Goal: Task Accomplishment & Management: Complete application form

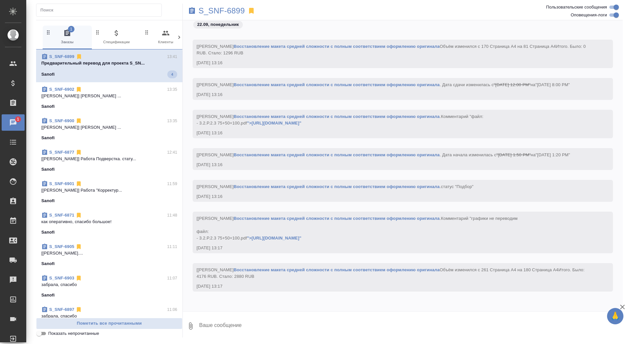
scroll to position [36791, 0]
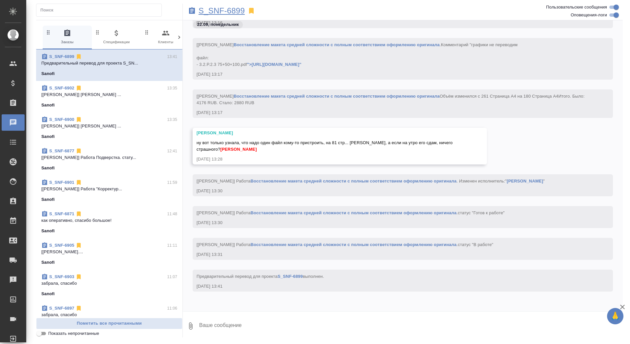
click at [214, 9] on p "S_SNF-6899" at bounding box center [221, 11] width 46 height 7
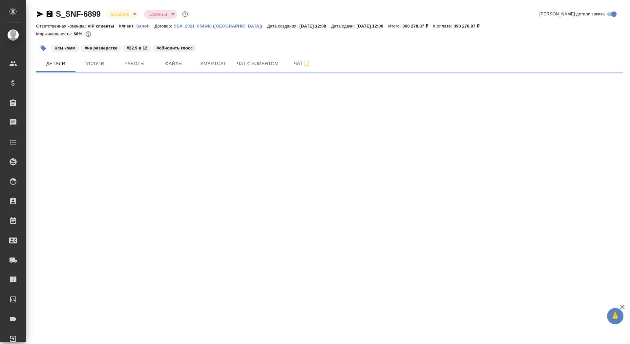
select select "RU"
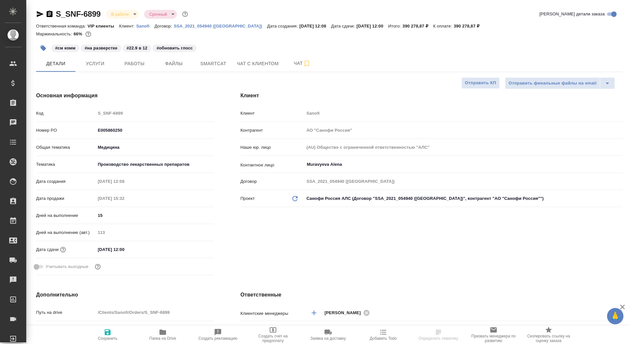
click at [140, 26] on p "Sanofi" at bounding box center [145, 26] width 18 height 5
type textarea "x"
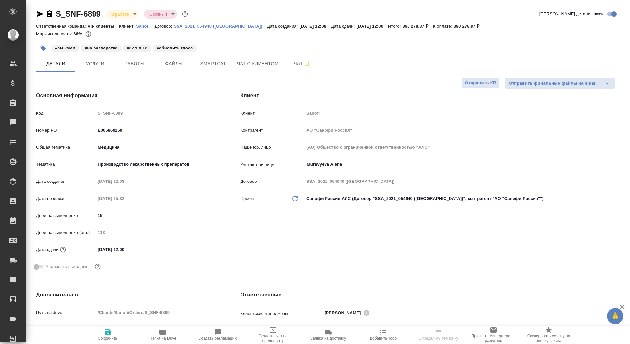
type textarea "x"
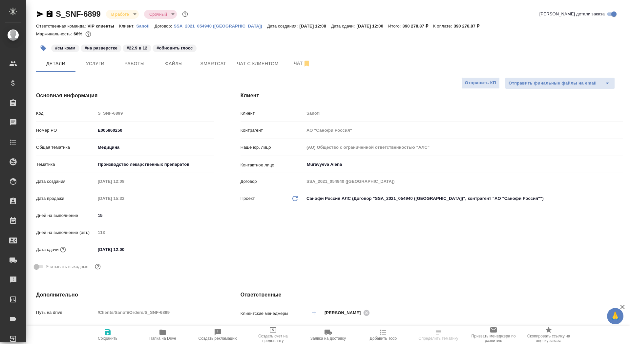
type input "[PERSON_NAME]"
type input "Комаров Роман"
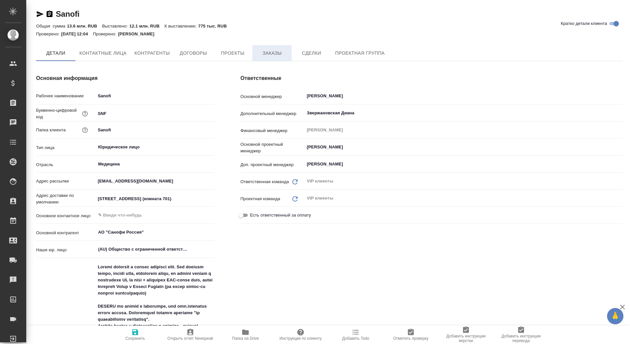
type textarea "x"
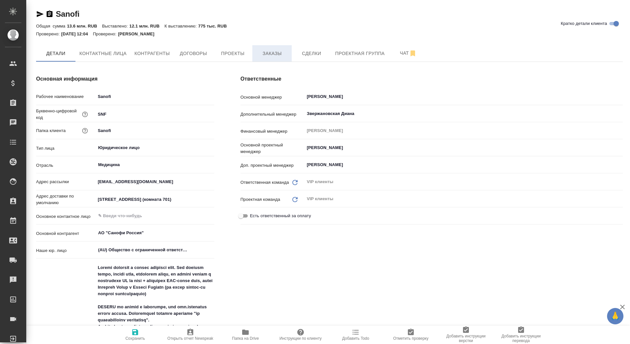
type textarea "x"
click at [285, 55] on span "Заказы" at bounding box center [271, 54] width 31 height 8
type textarea "x"
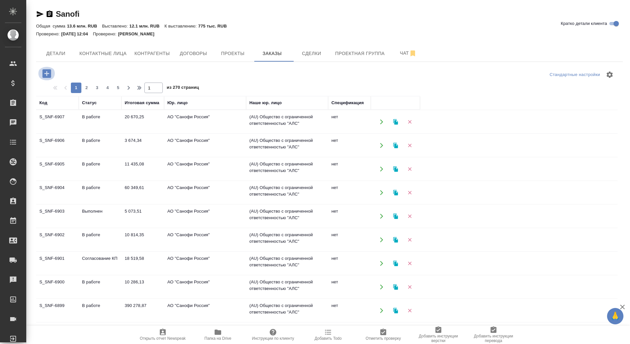
click at [44, 71] on icon "button" at bounding box center [46, 73] width 9 height 9
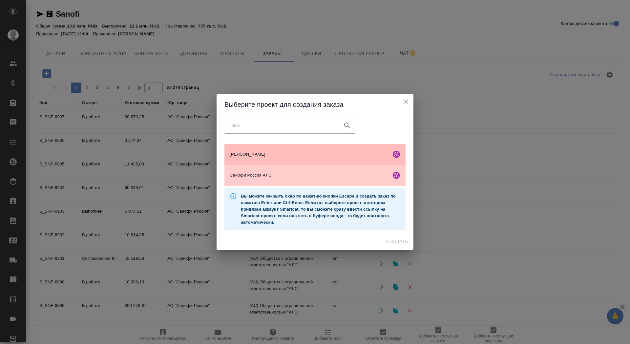
click at [297, 158] on div "Опэлла Хелскэа АЛС" at bounding box center [314, 154] width 181 height 21
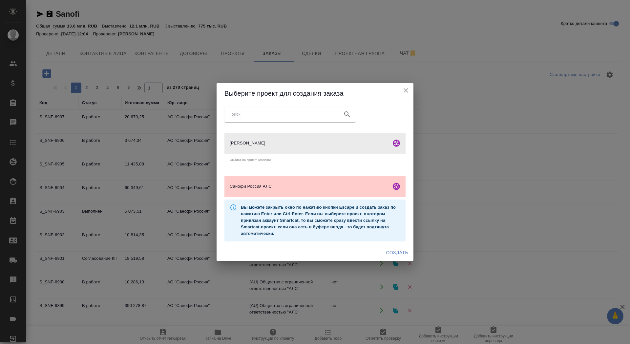
click at [394, 255] on span "Создать" at bounding box center [397, 253] width 22 height 8
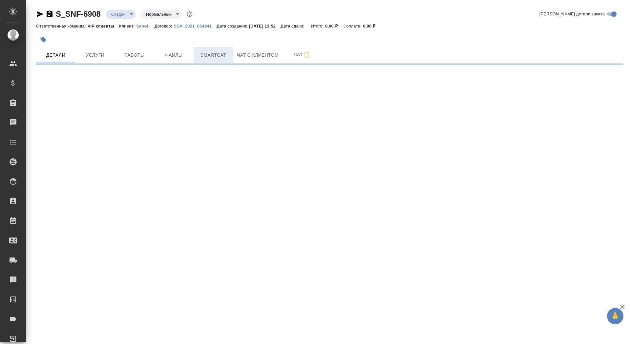
select select "RU"
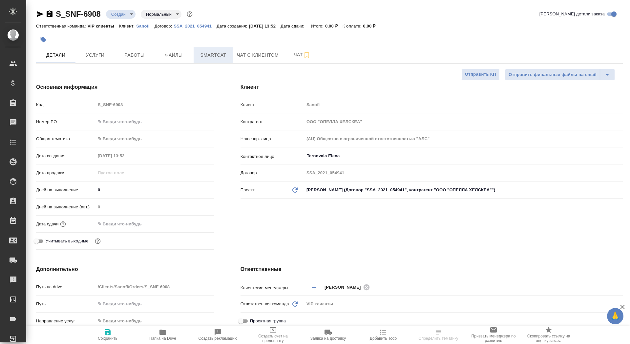
type textarea "x"
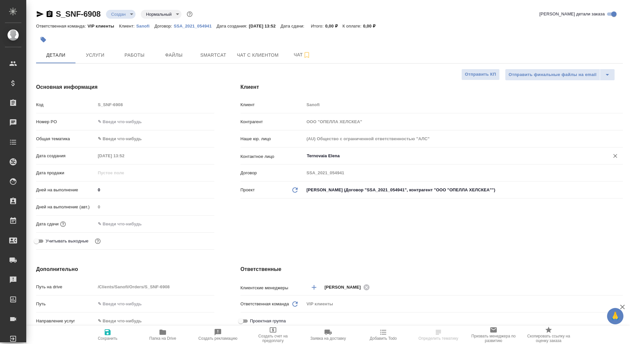
type textarea "x"
click at [116, 219] on input "text" at bounding box center [123, 224] width 57 height 10
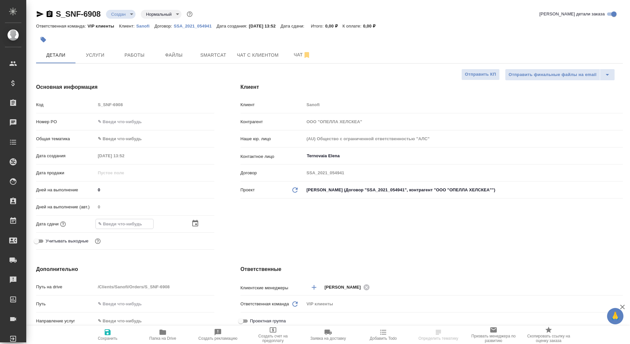
click at [195, 220] on icon "button" at bounding box center [195, 224] width 8 height 8
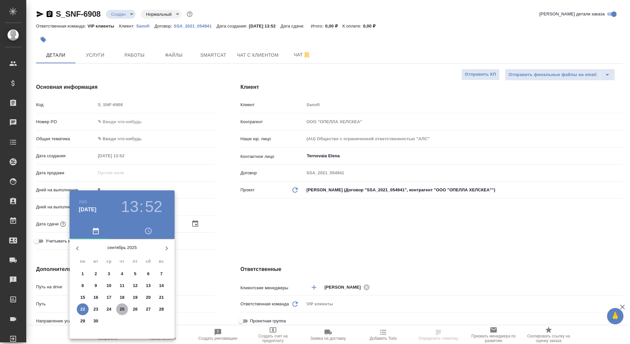
click at [121, 311] on p "25" at bounding box center [122, 309] width 5 height 7
type input "25.09.2025 13:52"
type textarea "x"
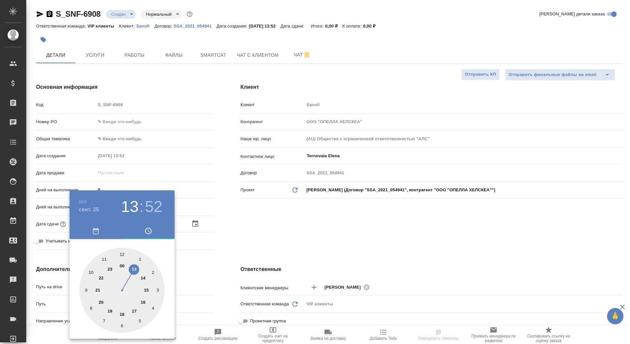
type input "25.09.2025 12:52"
type textarea "x"
click at [123, 255] on div at bounding box center [121, 290] width 85 height 85
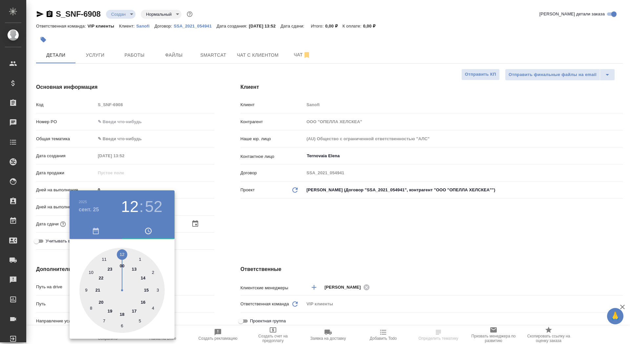
type textarea "x"
click at [123, 255] on div at bounding box center [121, 290] width 85 height 85
type input "25.09.2025 12:00"
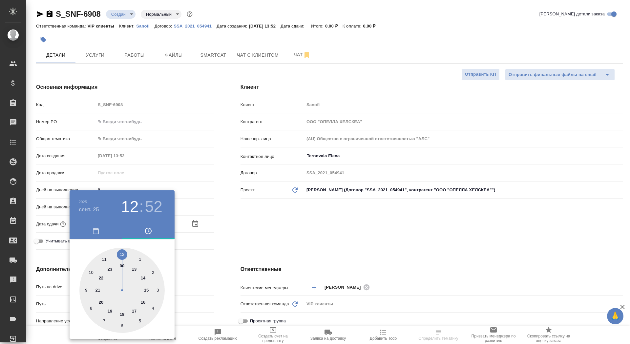
type textarea "x"
click at [265, 252] on div at bounding box center [315, 172] width 630 height 344
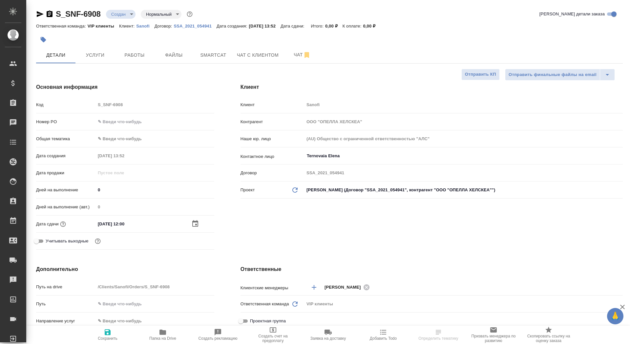
click at [112, 340] on span "Сохранить" at bounding box center [108, 339] width 20 height 5
type textarea "x"
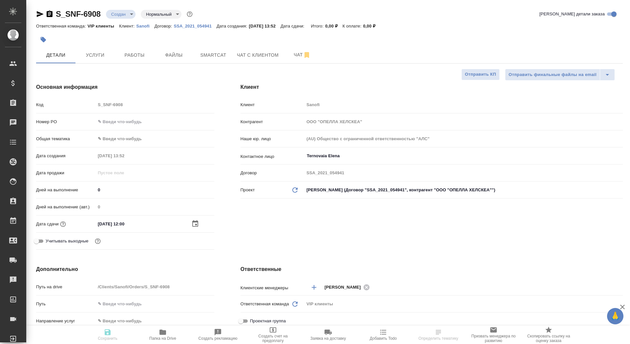
type textarea "x"
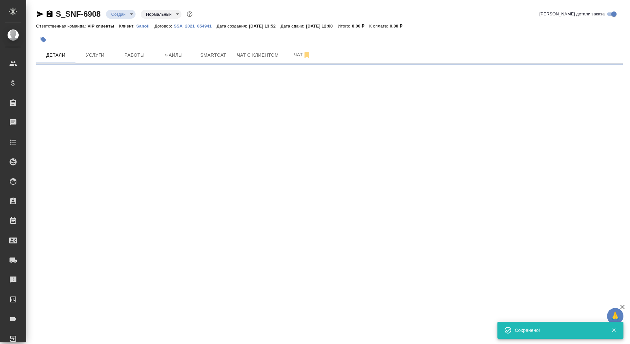
select select "RU"
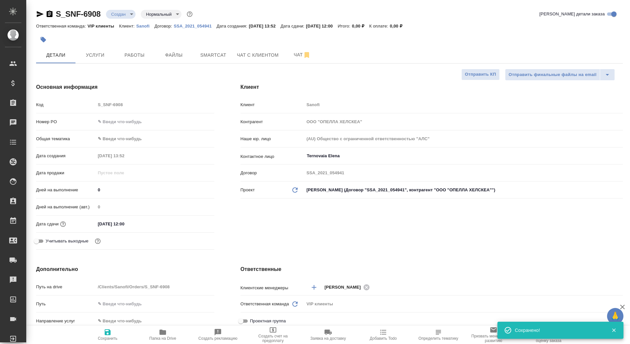
type textarea "x"
click at [321, 336] on span "Заявка на доставку" at bounding box center [327, 335] width 47 height 12
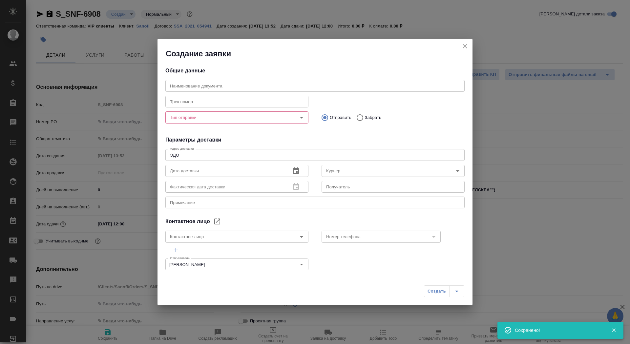
type input "Ternovaia Elena"
click at [240, 127] on div "Тип отправки Тип отправки" at bounding box center [237, 116] width 156 height 29
click at [240, 122] on div "Тип отправки" at bounding box center [236, 118] width 143 height 12
click at [240, 121] on input "Тип отправки" at bounding box center [225, 117] width 117 height 8
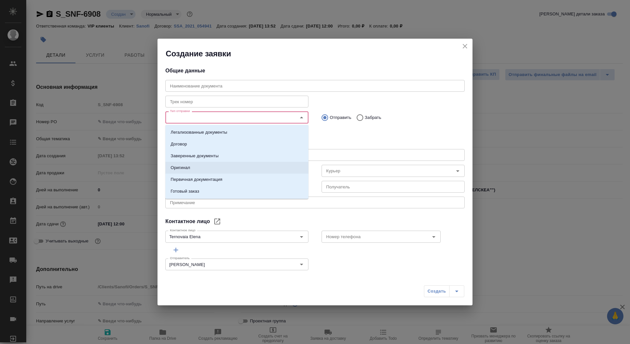
click at [242, 169] on li "Оригинал" at bounding box center [236, 168] width 143 height 12
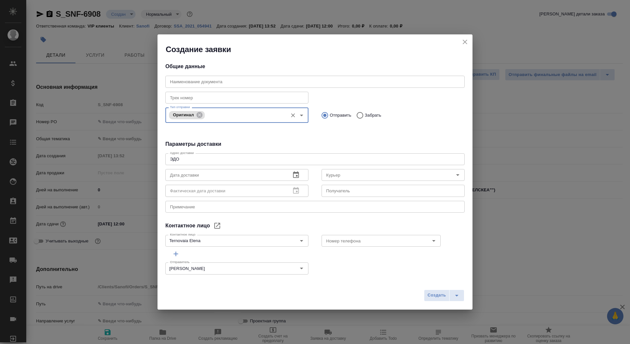
click at [363, 116] on input "Забрать" at bounding box center [359, 116] width 12 height 14
radio input "true"
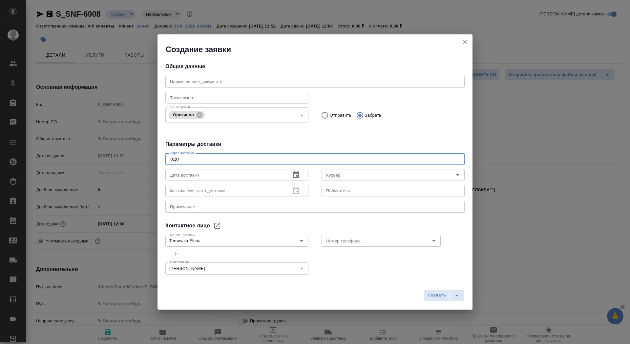
click at [233, 160] on textarea "ЭДО" at bounding box center [315, 159] width 290 height 5
type textarea "Э"
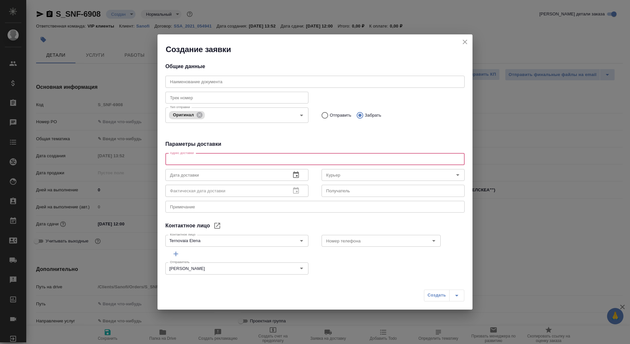
click at [222, 159] on textarea at bounding box center [315, 159] width 290 height 5
type textarea "Тверская, 22, БЦ Саммит, 7 этаж, почтовая комната Санофи"
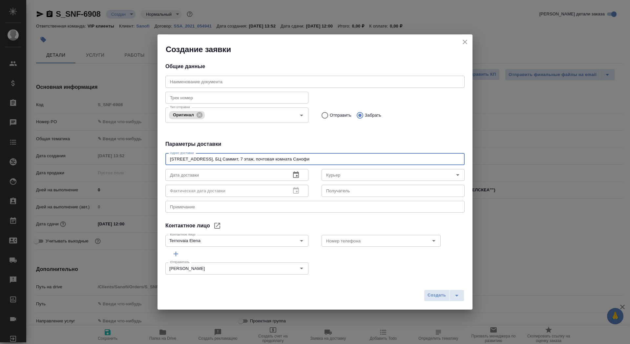
click at [236, 174] on input "text" at bounding box center [225, 175] width 120 height 12
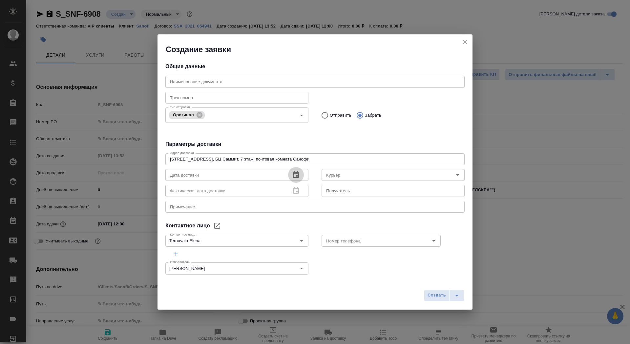
click at [292, 174] on icon "button" at bounding box center [296, 175] width 8 height 8
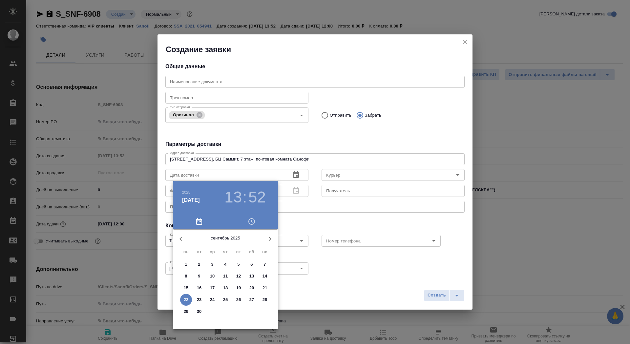
click at [201, 299] on p "23" at bounding box center [199, 300] width 5 height 7
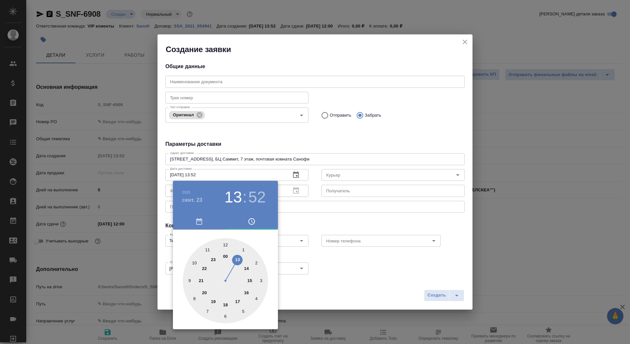
click at [226, 245] on div at bounding box center [225, 280] width 85 height 85
type input "23.09.2025 12:00"
click at [341, 190] on div at bounding box center [315, 172] width 630 height 344
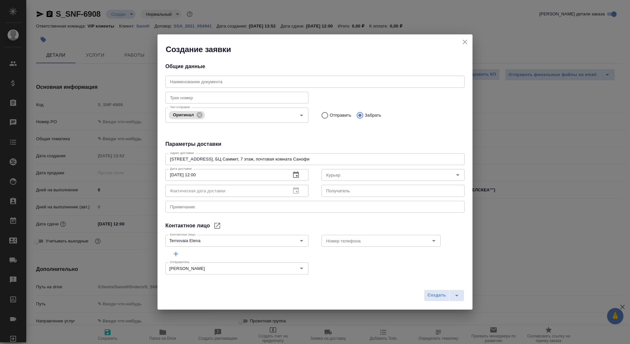
click at [340, 190] on input "text" at bounding box center [392, 191] width 143 height 12
type input "нот серта"
click at [290, 202] on div "x Примечание" at bounding box center [314, 207] width 299 height 12
type textarea "нот серта - санофи"
click at [438, 294] on span "Создать" at bounding box center [436, 296] width 18 height 8
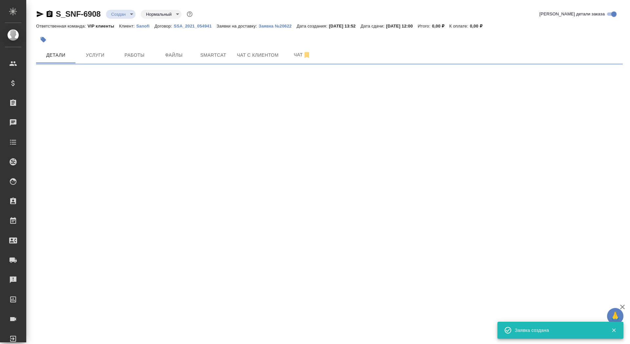
select select "RU"
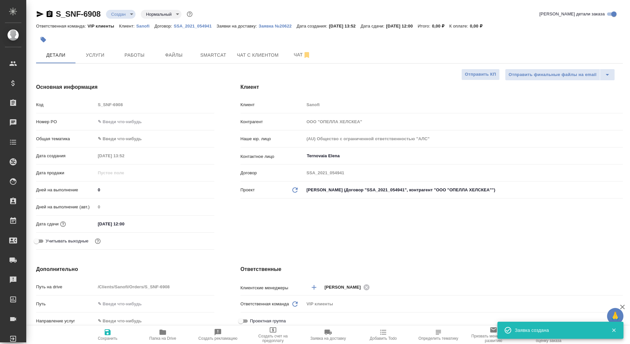
type textarea "x"
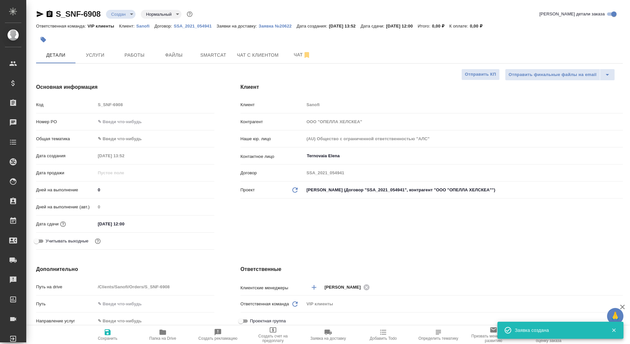
type textarea "x"
click at [176, 53] on span "Файлы" at bounding box center [173, 55] width 31 height 8
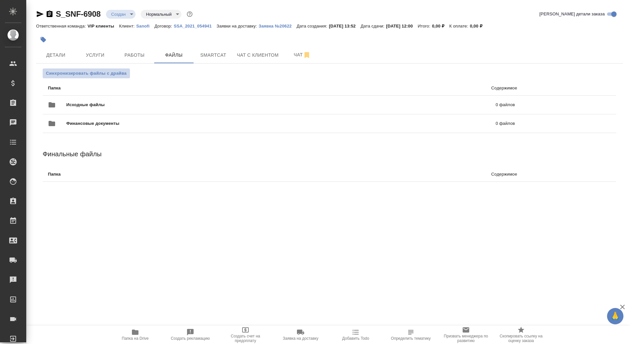
click at [110, 75] on span "Синхронизировать файлы с драйва" at bounding box center [86, 73] width 81 height 7
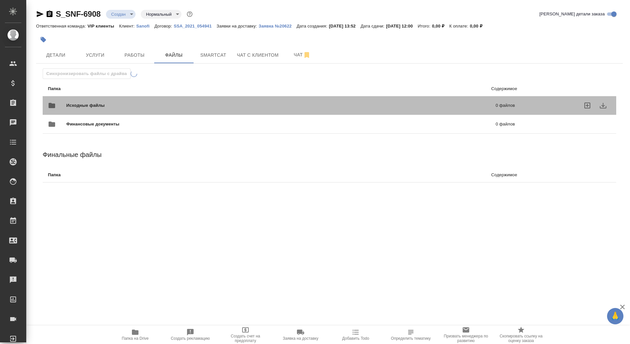
click at [106, 106] on span "Исходные файлы" at bounding box center [183, 105] width 234 height 7
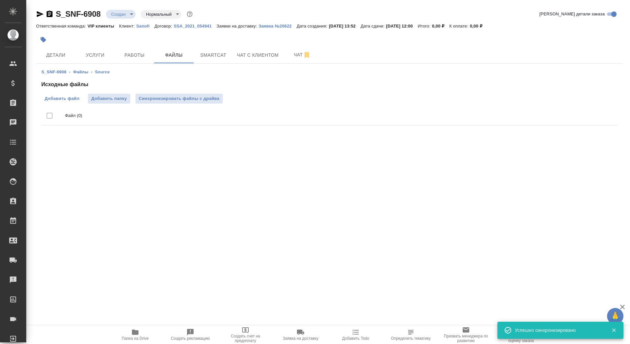
click at [60, 97] on span "Добавить файл" at bounding box center [62, 98] width 35 height 7
click at [0, 0] on input "Добавить файл" at bounding box center [0, 0] width 0 height 0
click at [100, 53] on span "Услуги" at bounding box center [94, 55] width 31 height 8
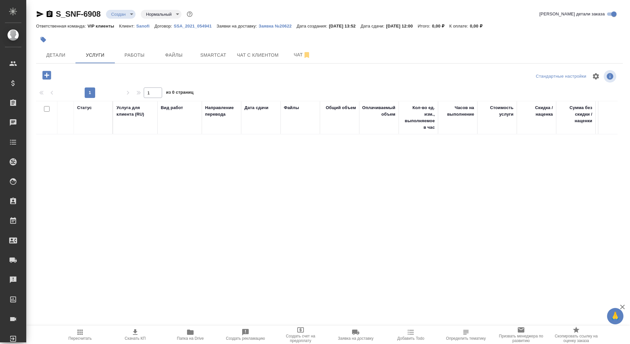
click at [41, 74] on icon "button" at bounding box center [46, 75] width 11 height 11
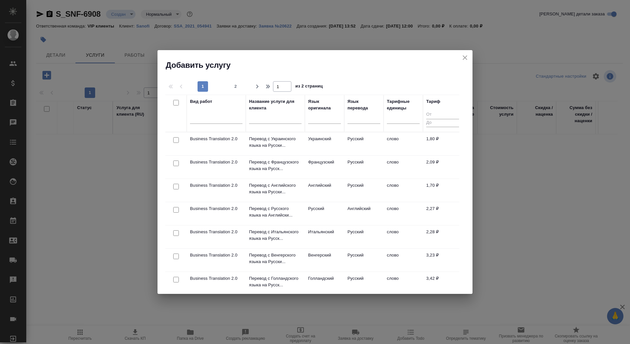
click at [259, 123] on input "text" at bounding box center [275, 120] width 52 height 8
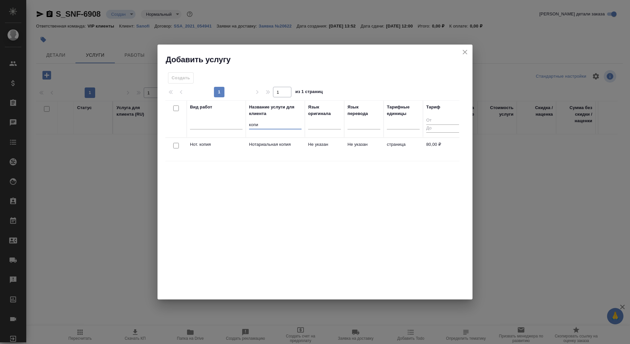
type input "копи"
click at [271, 148] on td "Нотариальная копия" at bounding box center [275, 149] width 59 height 23
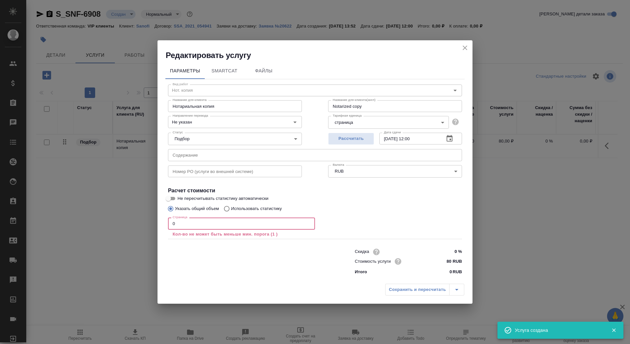
click at [192, 229] on input "0" at bounding box center [241, 224] width 147 height 12
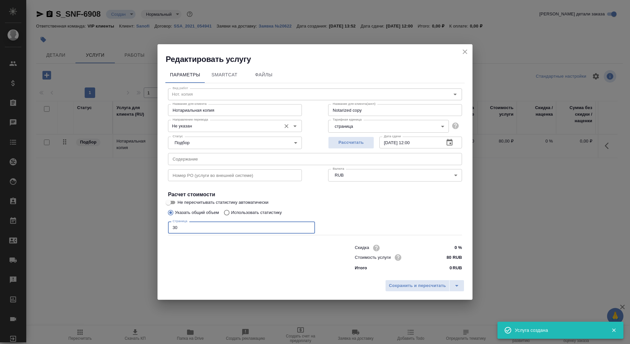
type input "30"
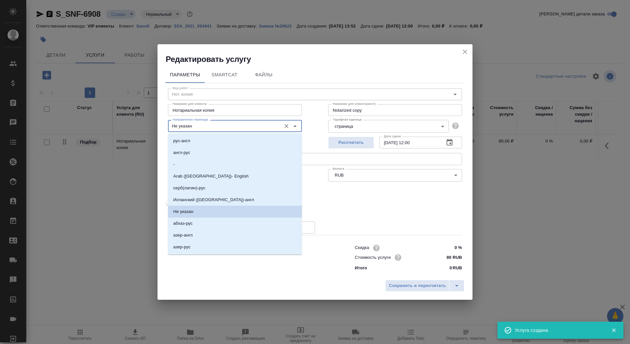
click at [201, 125] on input "Не указан" at bounding box center [224, 126] width 108 height 8
click at [194, 166] on li "-" at bounding box center [235, 165] width 134 height 12
type input "-"
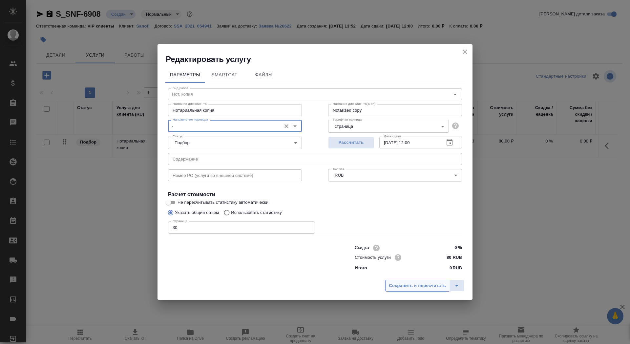
click at [418, 286] on span "Сохранить и пересчитать" at bounding box center [417, 286] width 57 height 8
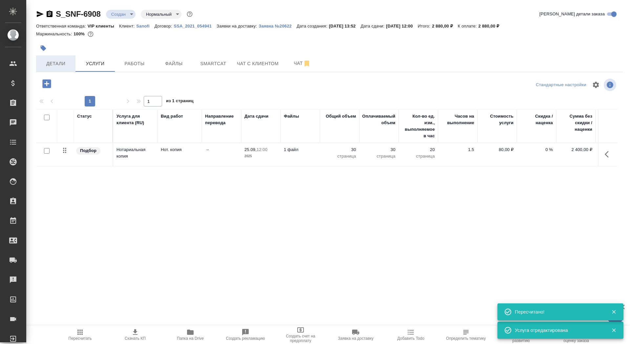
click at [63, 59] on button "Детали" at bounding box center [55, 63] width 39 height 16
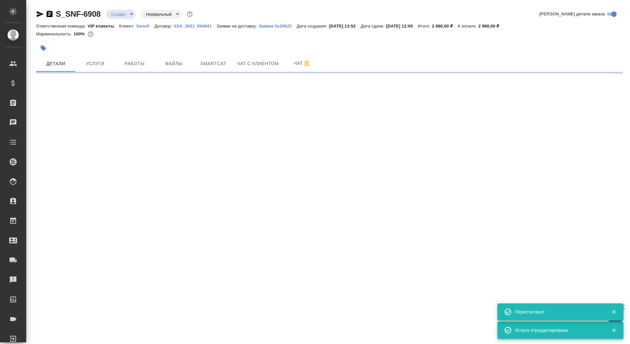
select select "RU"
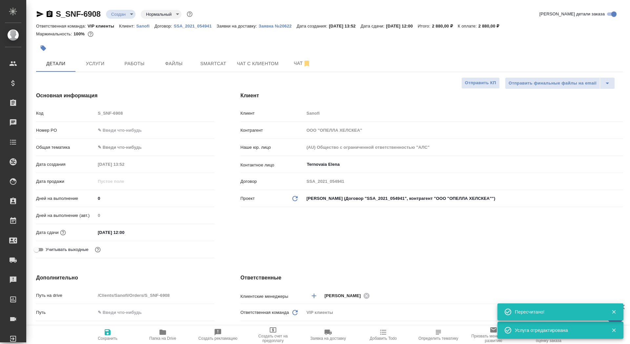
type textarea "x"
click at [122, 335] on span "Сохранить" at bounding box center [107, 335] width 47 height 12
type textarea "x"
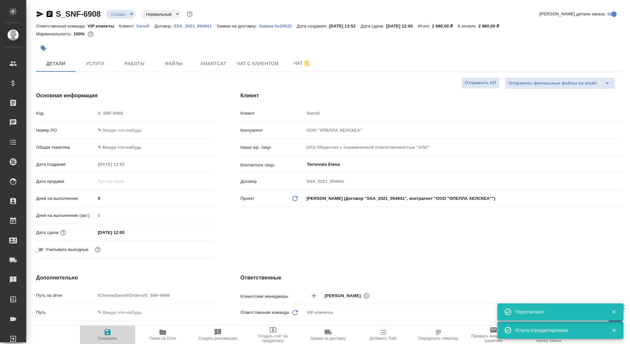
type textarea "x"
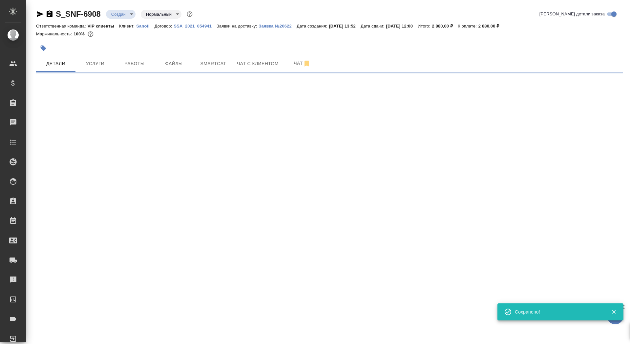
select select "RU"
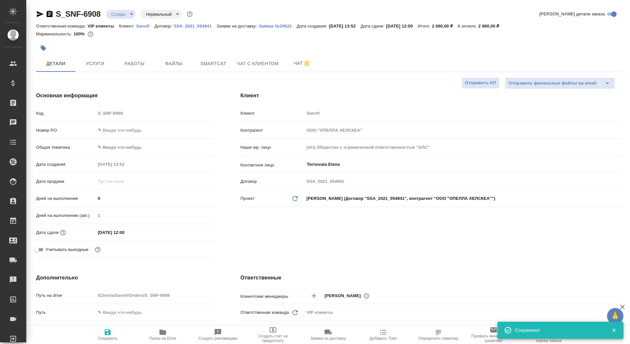
type textarea "x"
drag, startPoint x: 107, startPoint y: 197, endPoint x: 93, endPoint y: 197, distance: 14.1
click at [93, 197] on div "Дней на выполнение 0" at bounding box center [125, 198] width 178 height 11
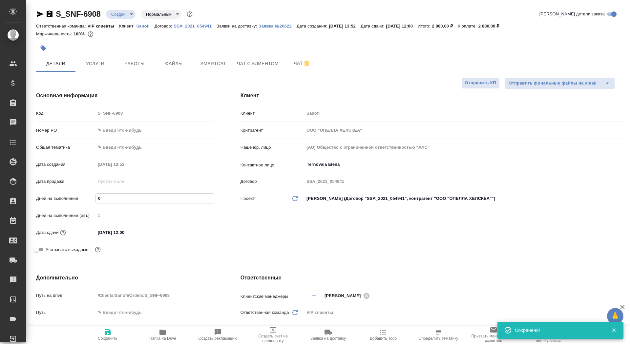
type input "1"
type textarea "x"
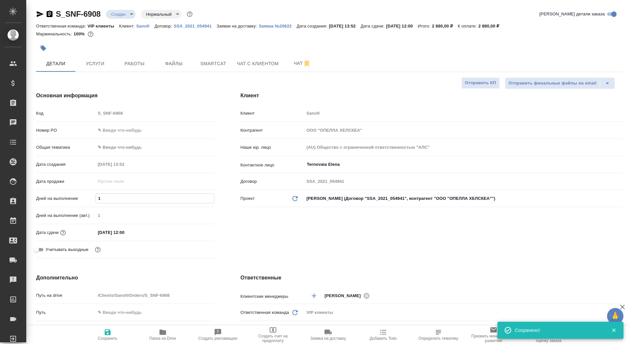
type textarea "x"
type input "3"
type textarea "x"
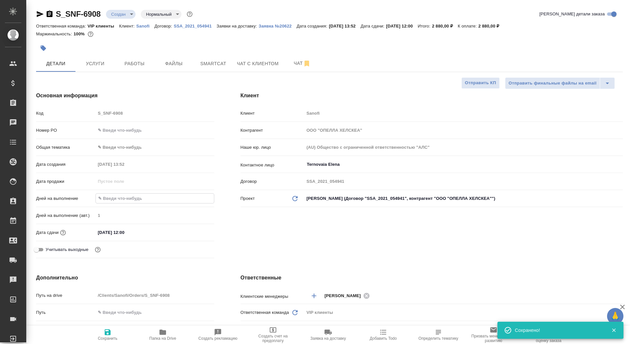
type textarea "x"
type input "3"
click at [98, 337] on span "Сохранить" at bounding box center [108, 339] width 20 height 5
type textarea "x"
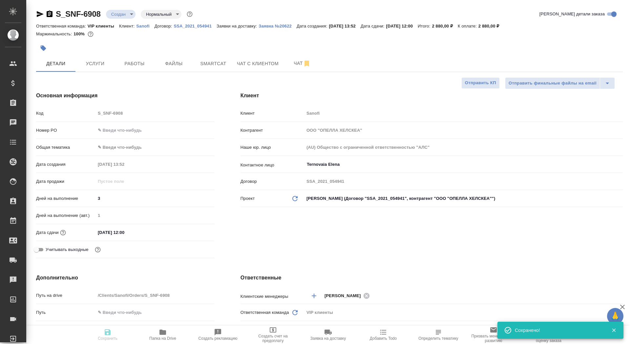
type textarea "x"
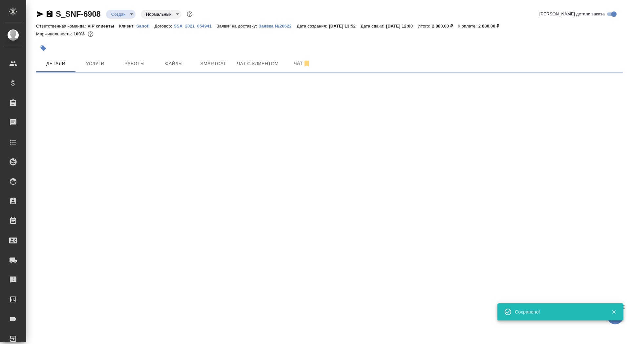
select select "RU"
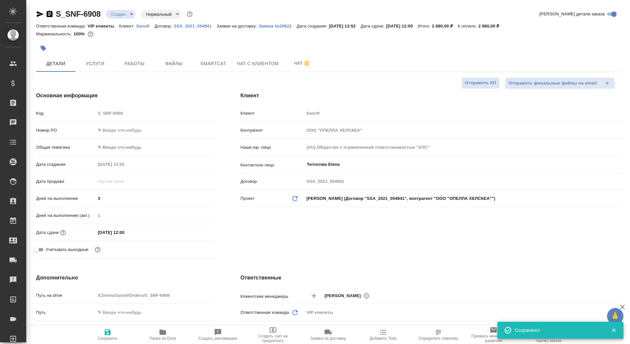
type textarea "x"
click at [109, 340] on span "Сохранить" at bounding box center [108, 339] width 20 height 5
type textarea "x"
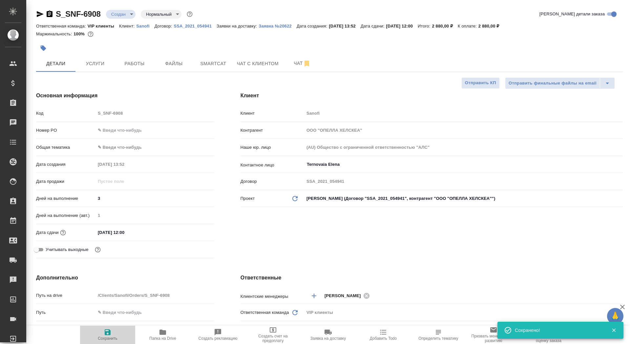
type textarea "x"
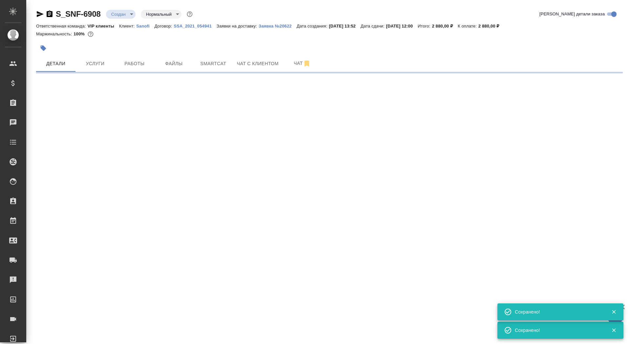
select select "RU"
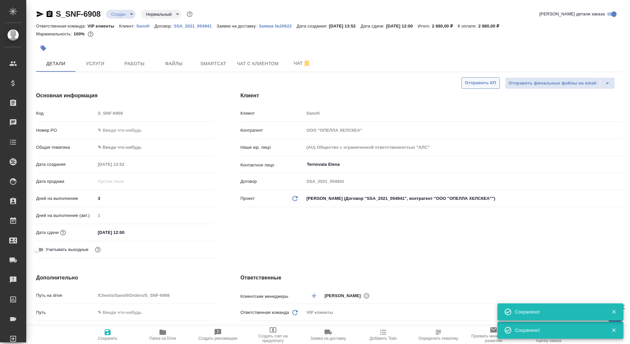
type textarea "x"
click at [478, 83] on span "Отправить КП" at bounding box center [480, 83] width 31 height 8
type textarea "x"
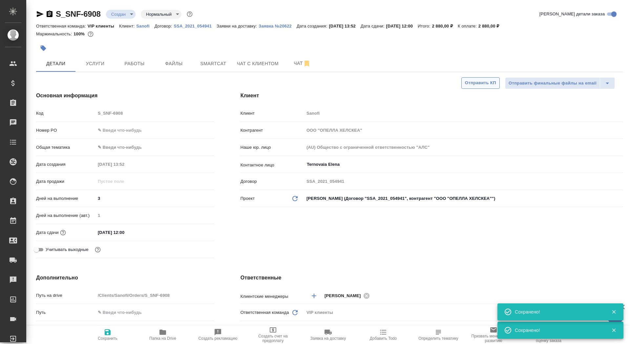
type textarea "x"
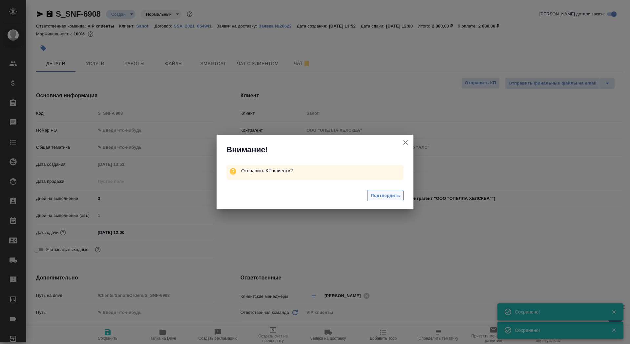
click at [381, 198] on span "Подтвердить" at bounding box center [385, 196] width 29 height 8
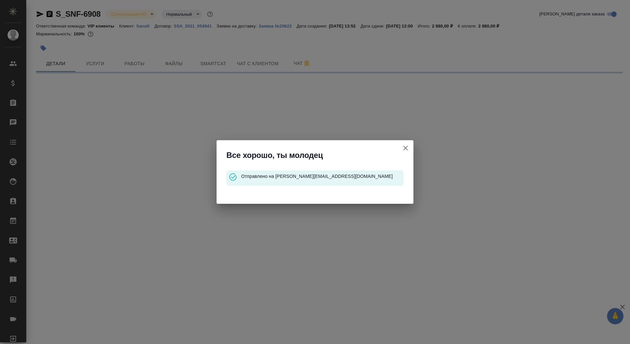
select select "RU"
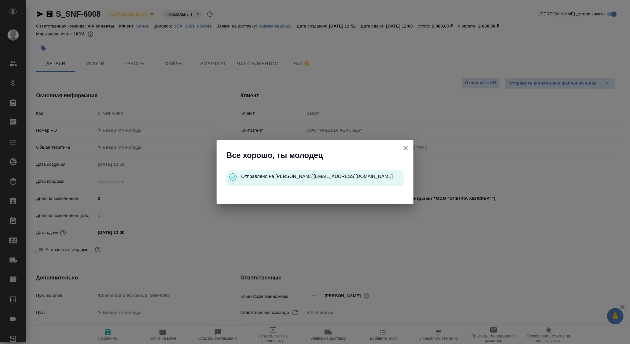
type textarea "x"
click at [406, 143] on button "Клиент не указал номер" at bounding box center [406, 148] width 16 height 16
type textarea "x"
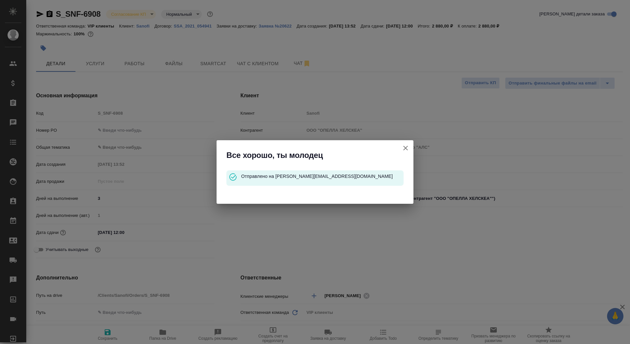
type textarea "x"
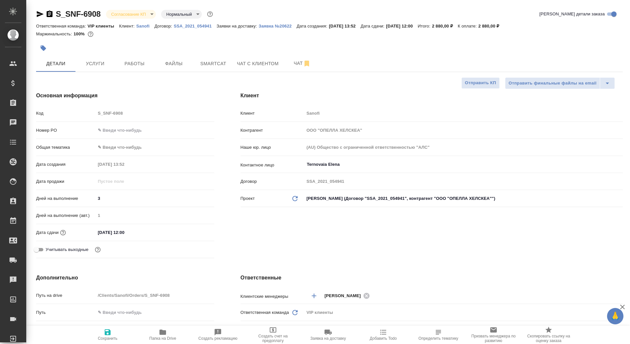
click at [42, 46] on icon "button" at bounding box center [44, 49] width 6 height 6
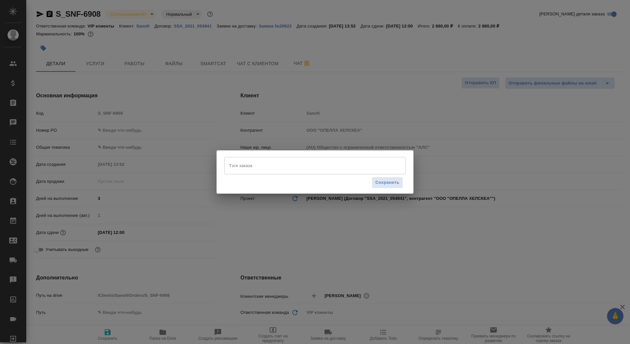
click at [240, 162] on input "Тэги заказа" at bounding box center [308, 165] width 163 height 11
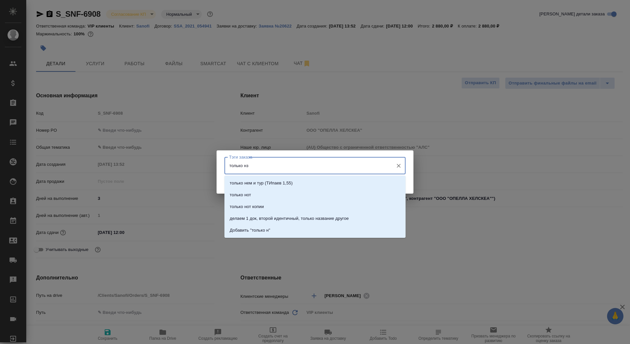
type input "только нзк"
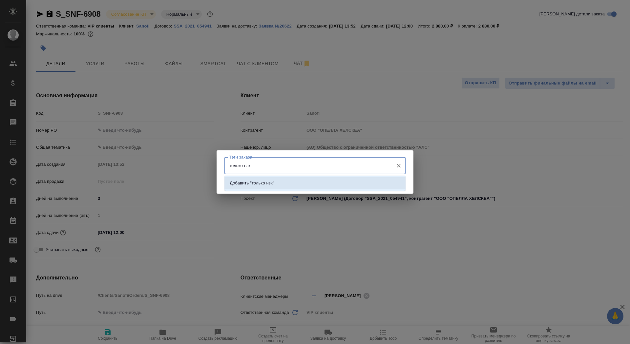
click at [276, 187] on li "Добавить "только нзк"" at bounding box center [314, 183] width 181 height 12
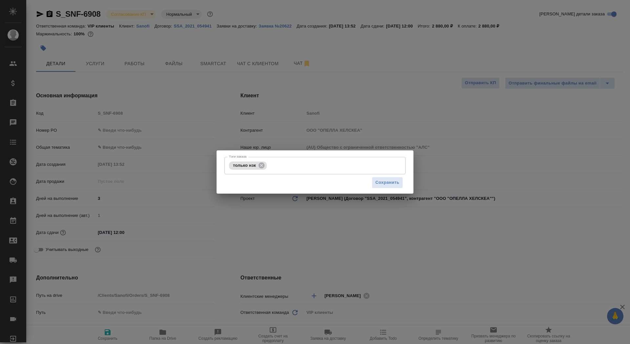
click at [368, 182] on div "Сохранить" at bounding box center [314, 182] width 181 height 17
click at [379, 182] on span "Сохранить" at bounding box center [387, 183] width 24 height 8
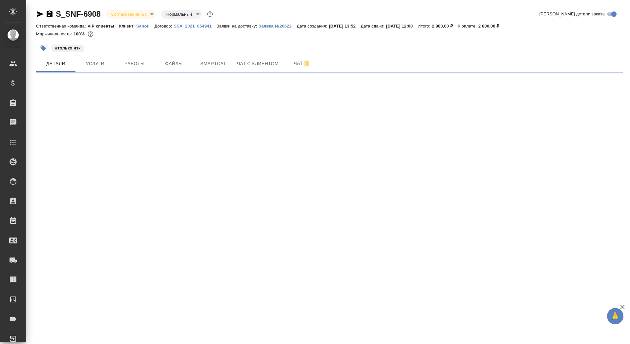
select select "RU"
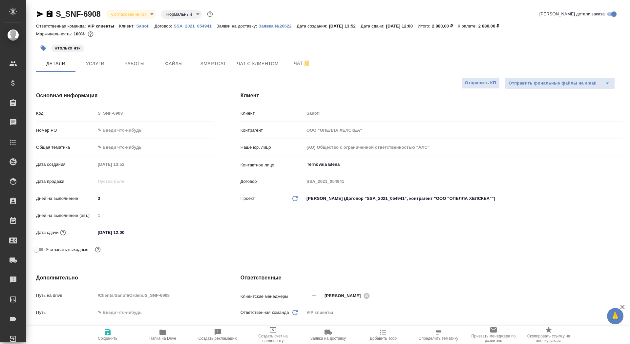
type textarea "x"
click at [48, 12] on icon "button" at bounding box center [50, 13] width 6 height 7
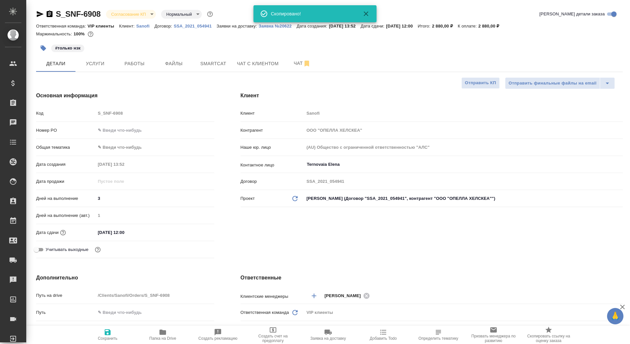
type textarea "x"
